Goal: Task Accomplishment & Management: Manage account settings

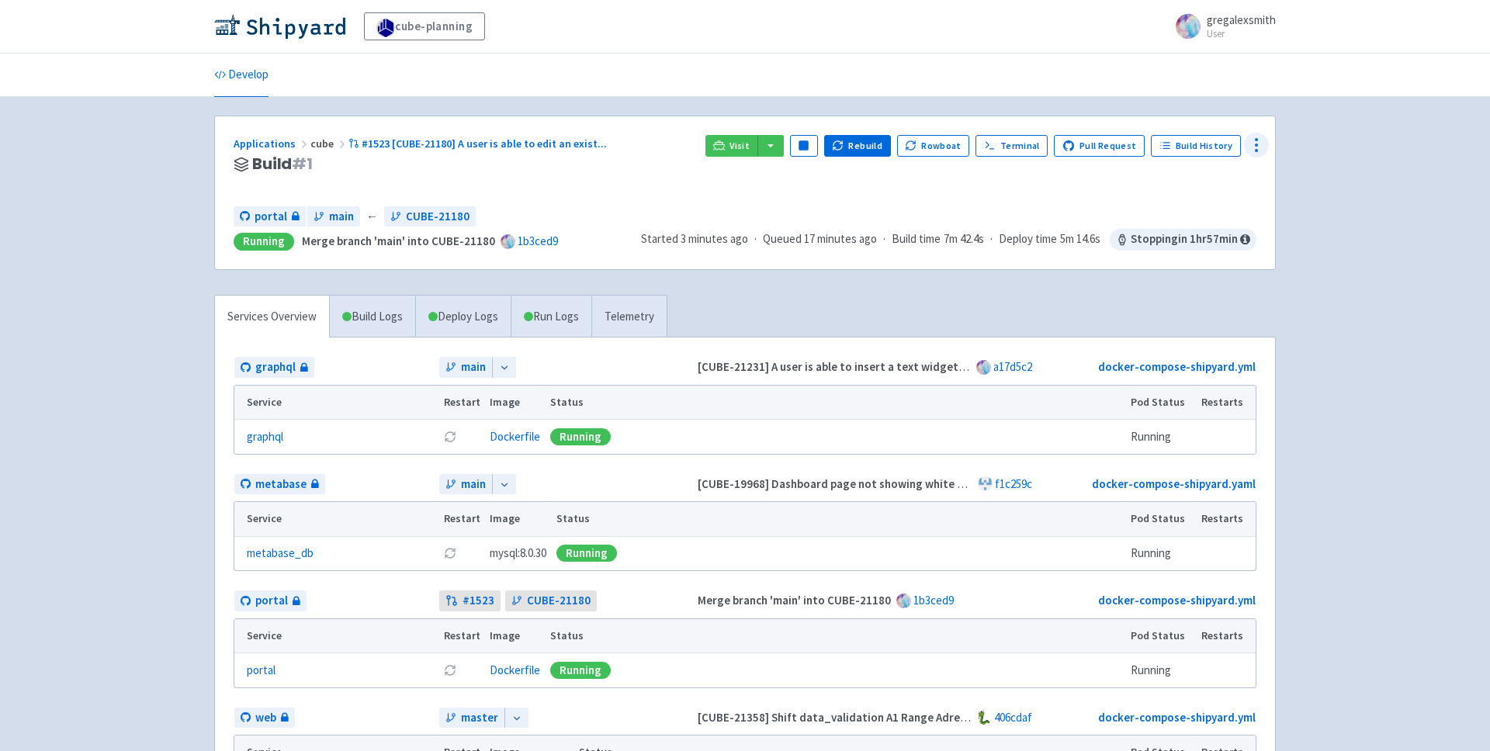
click at [1253, 145] on icon at bounding box center [1256, 145] width 19 height 19
click at [1220, 177] on span "Configure" at bounding box center [1195, 180] width 109 height 22
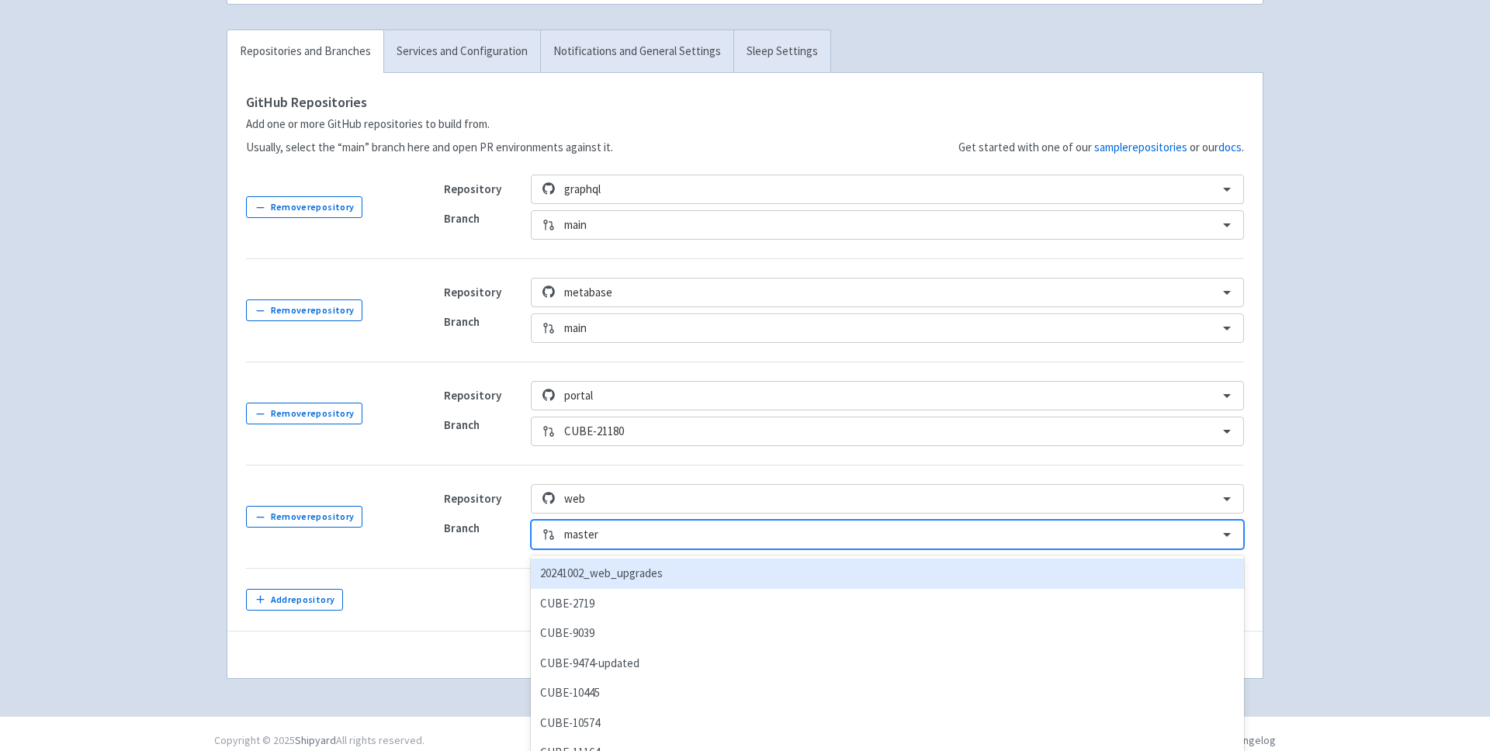
scroll to position [225, 0]
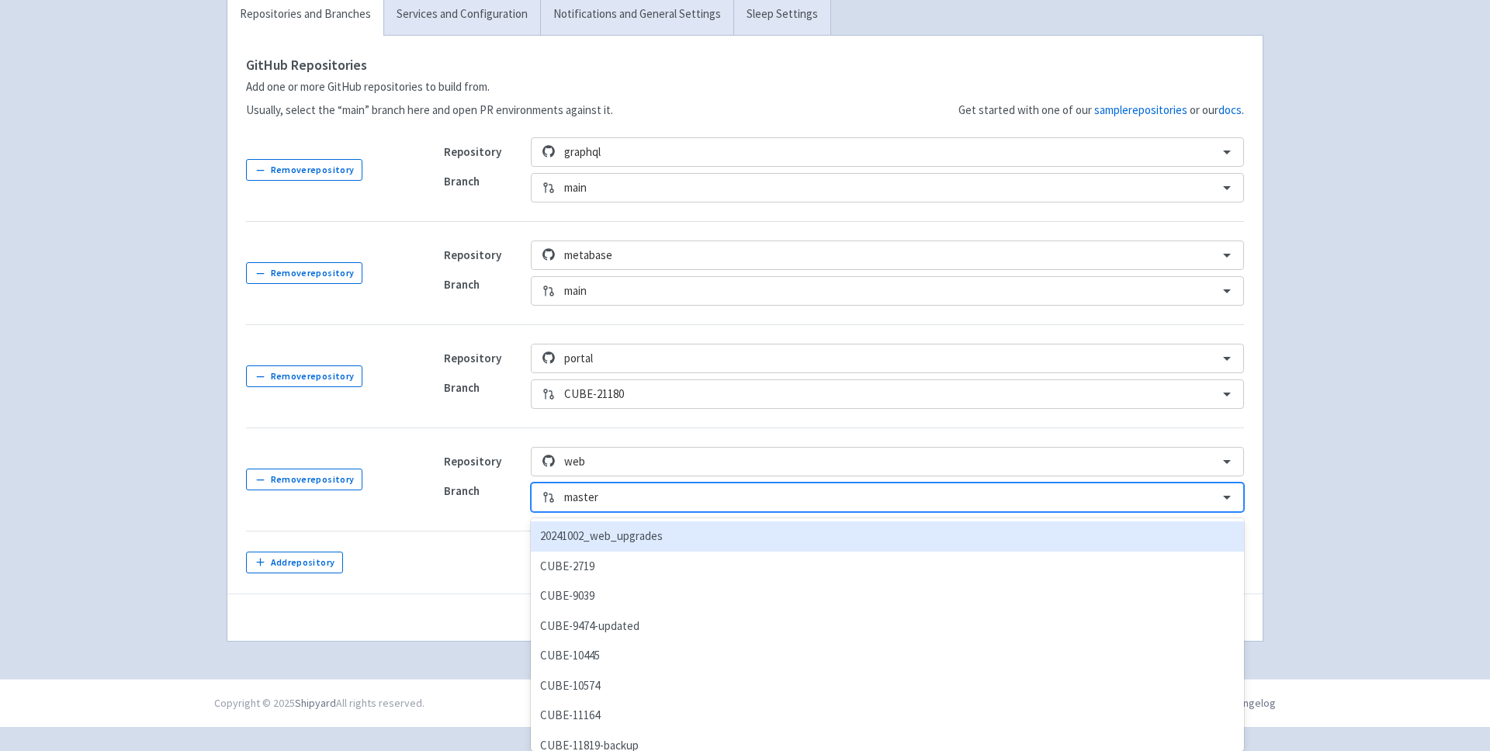
click at [641, 512] on div "option 20241002_web_upgrades focused, 1 of 162. 162 results available. Use Up a…" at bounding box center [887, 497] width 713 height 29
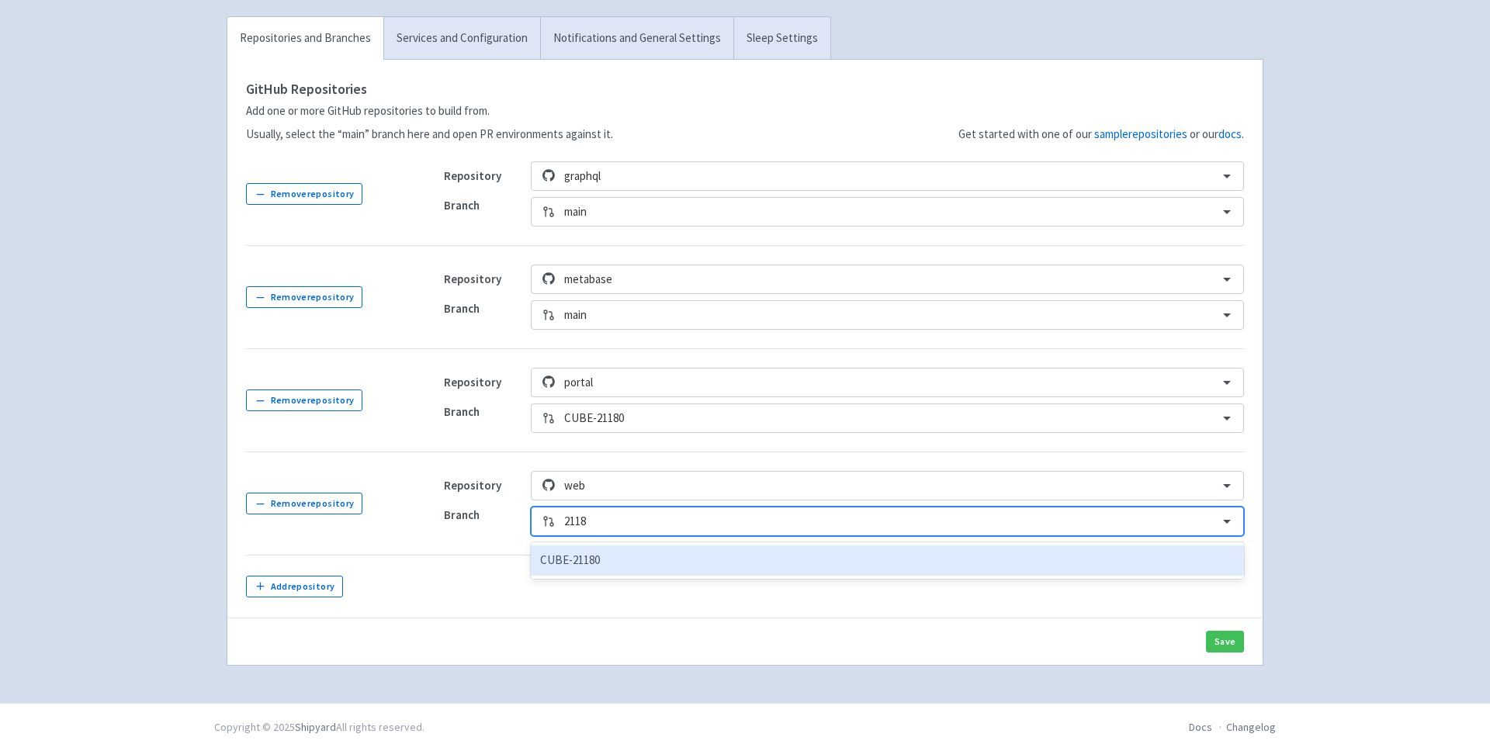
type input "21180"
click at [624, 568] on div "CUBE-21180" at bounding box center [887, 561] width 713 height 30
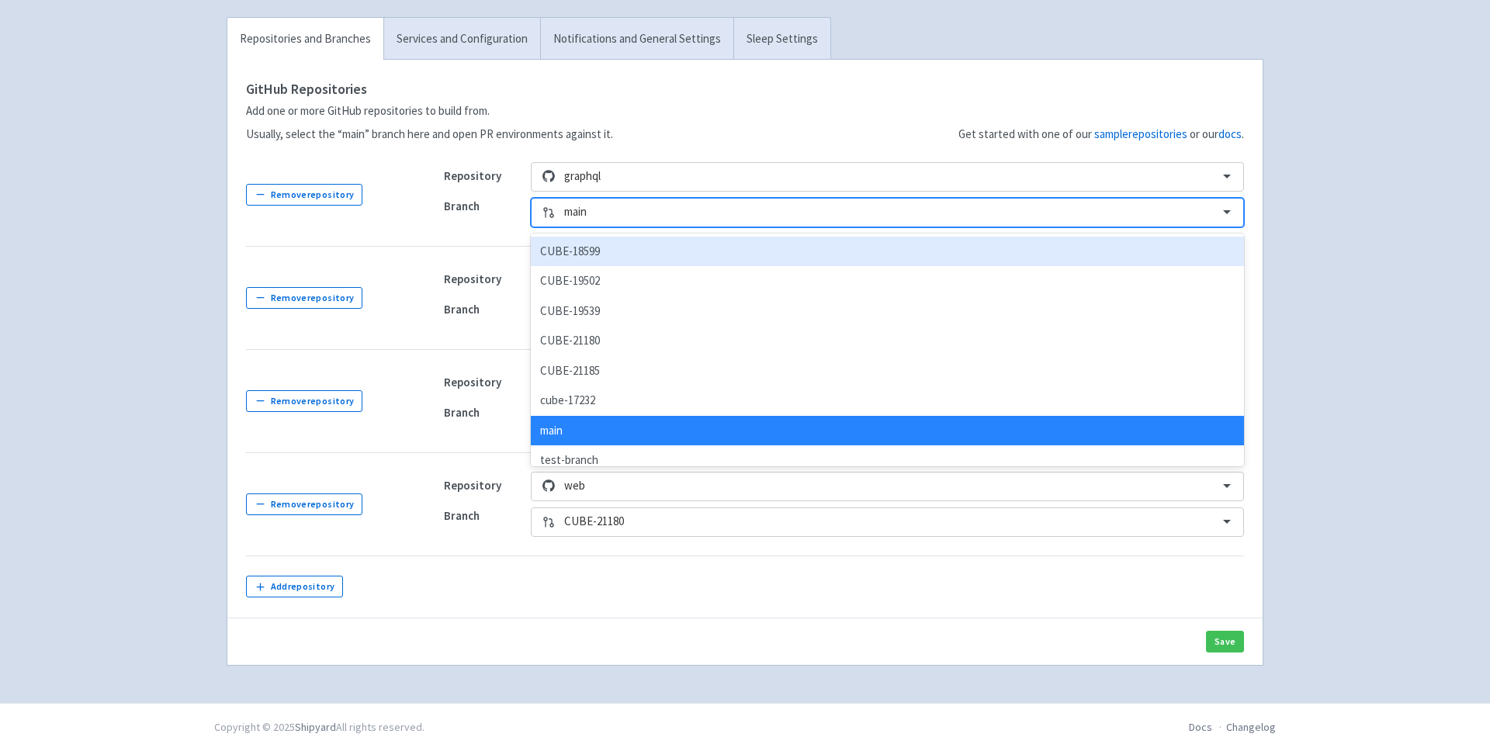
click at [612, 216] on div at bounding box center [886, 212] width 645 height 21
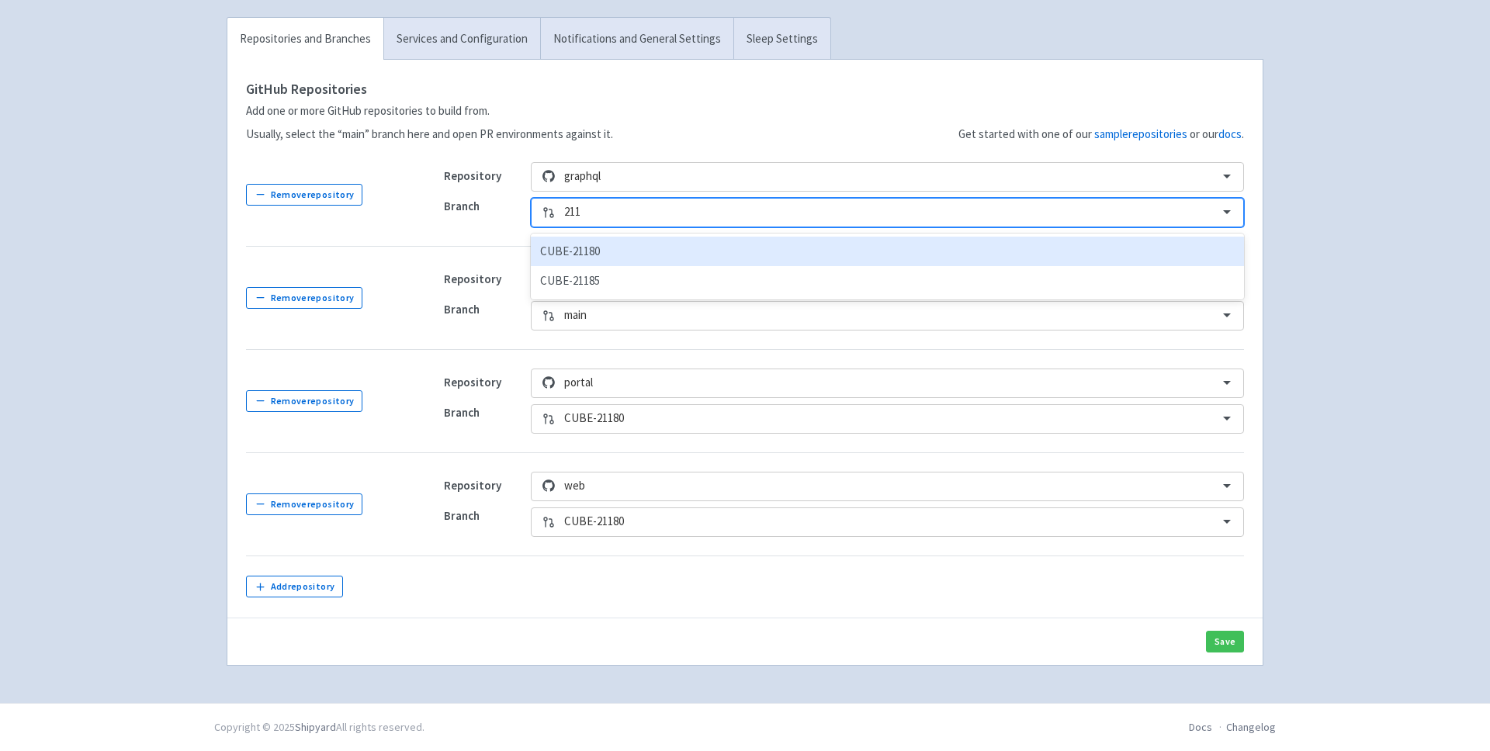
type input "2118"
click at [601, 249] on div "CUBE-21180" at bounding box center [887, 252] width 713 height 30
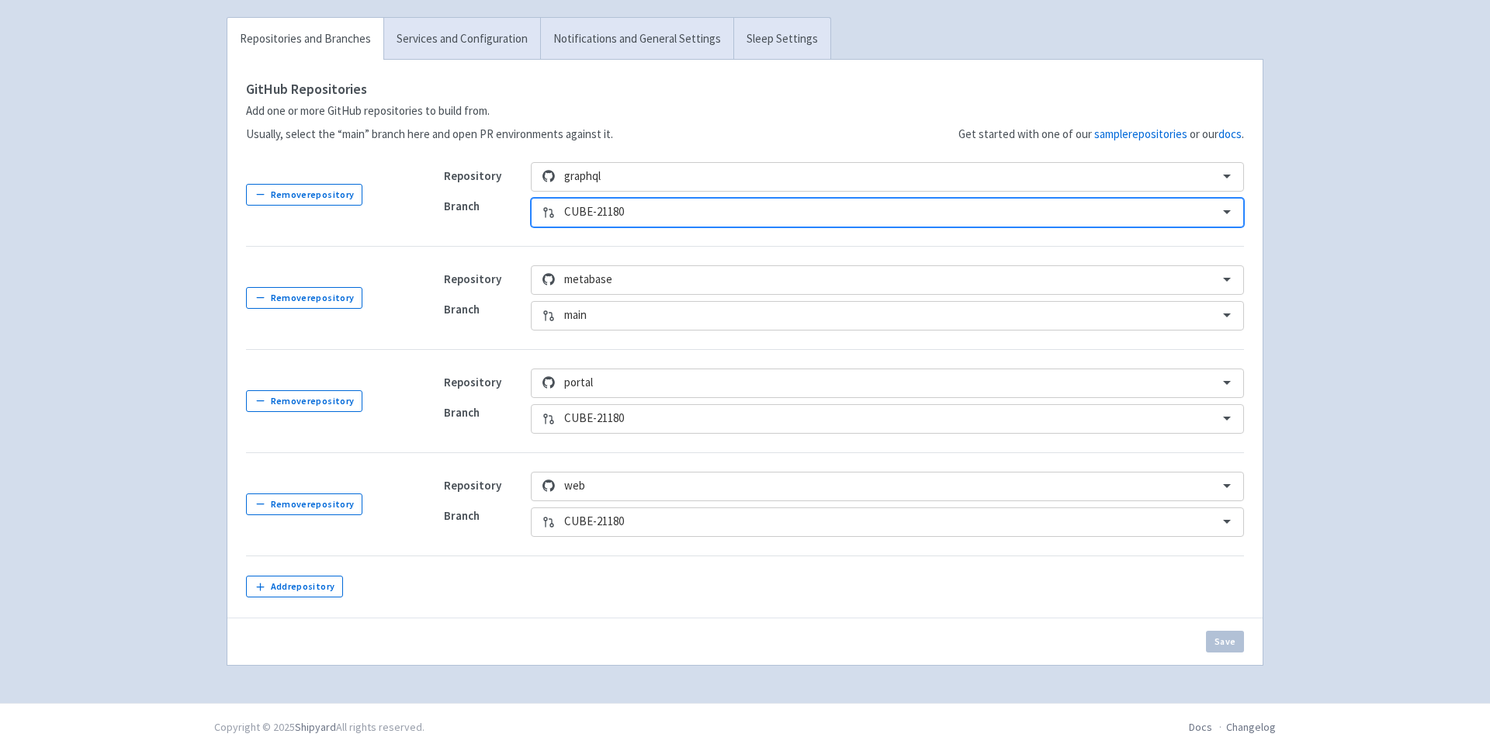
click at [472, 237] on td "Repository graphql Branch option CUBE-21180, selected. Select is focused ,type …" at bounding box center [834, 195] width 819 height 103
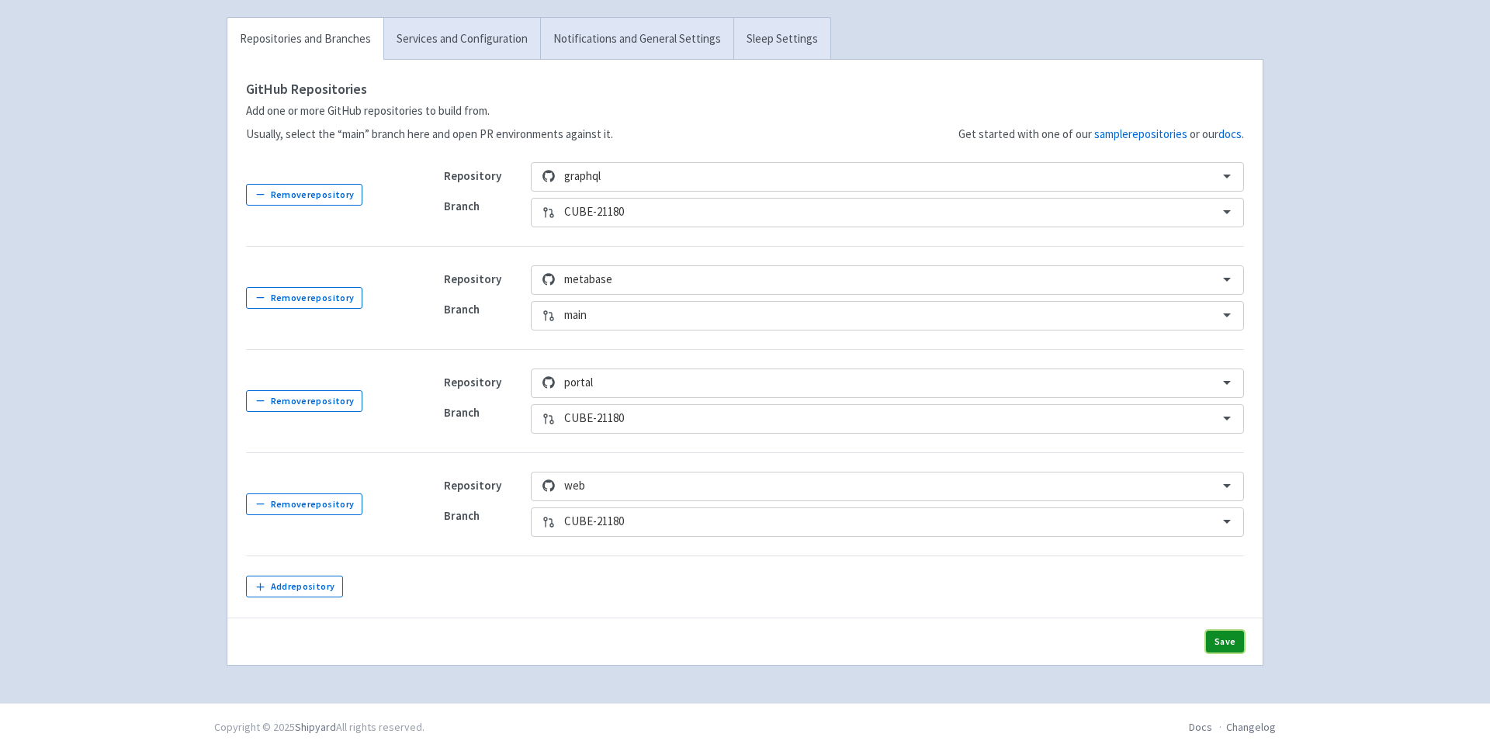
click at [1222, 638] on button "Save" at bounding box center [1225, 642] width 38 height 22
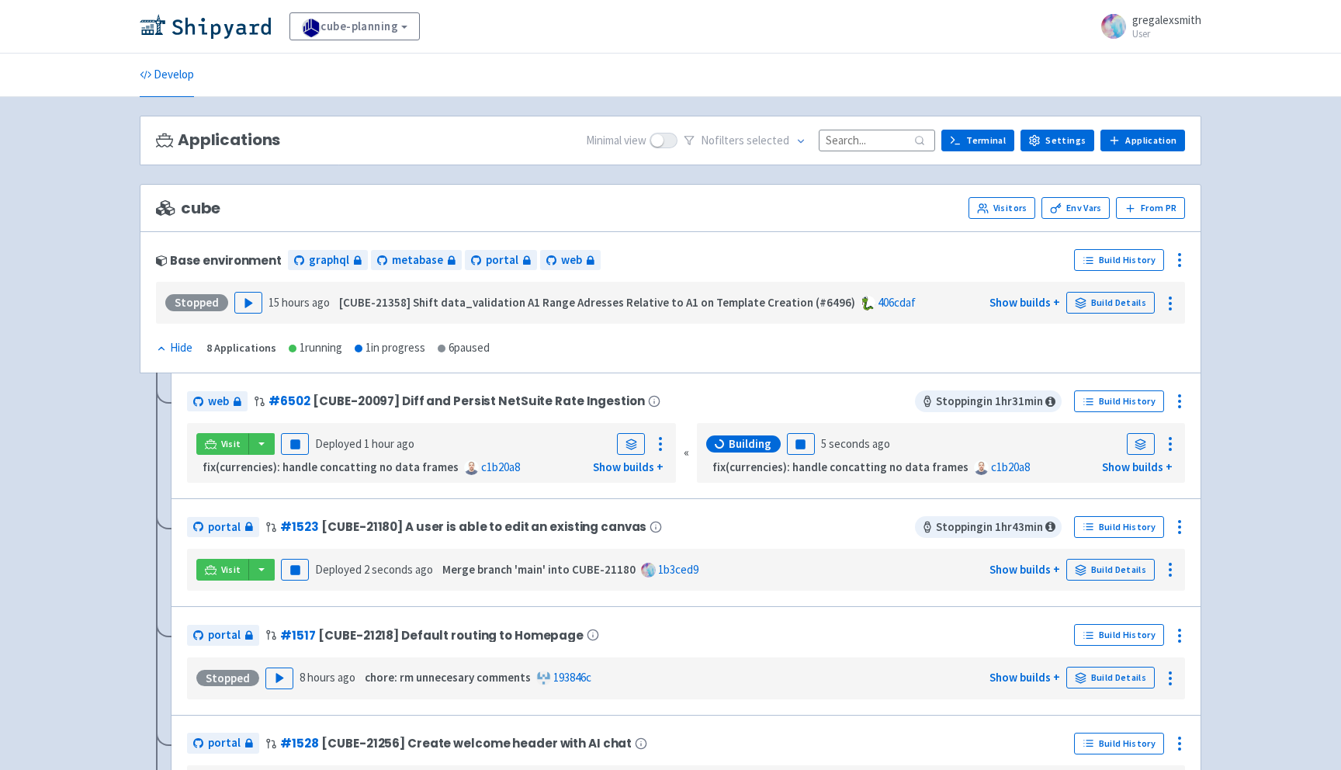
click at [223, 570] on span "Visit" at bounding box center [231, 569] width 20 height 12
